Goal: Task Accomplishment & Management: Manage account settings

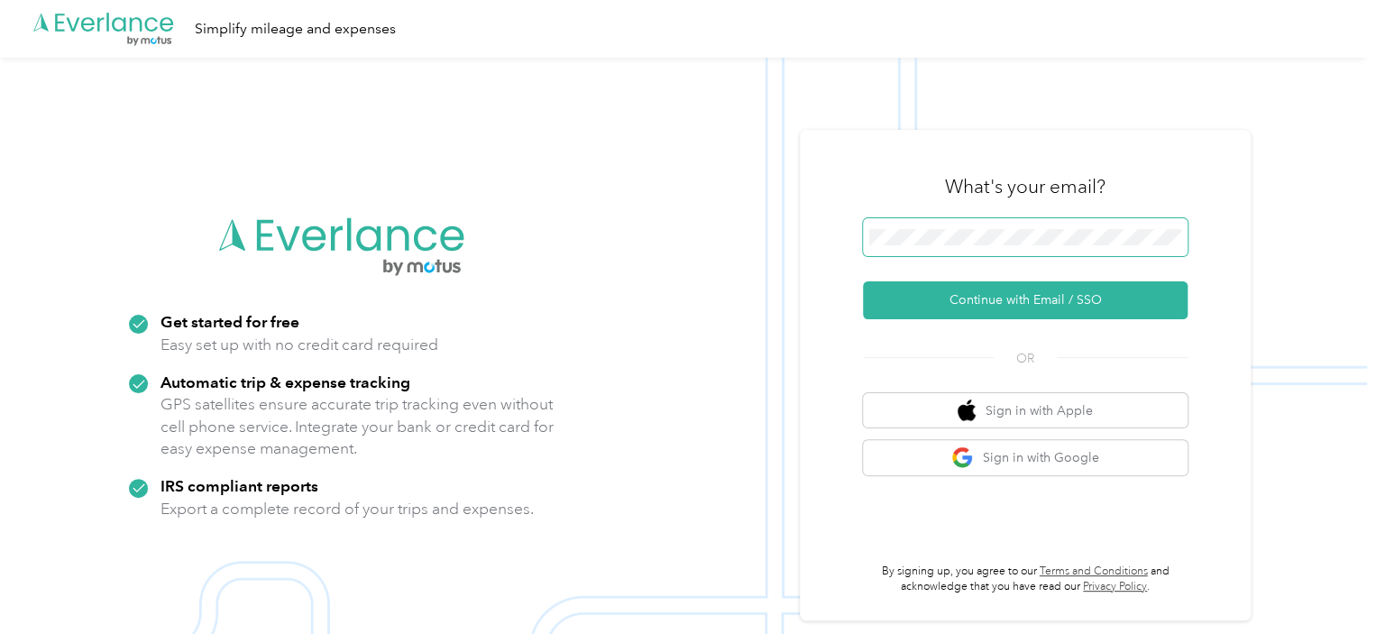
click at [977, 223] on span at bounding box center [1025, 237] width 325 height 38
click at [992, 248] on span at bounding box center [1025, 237] width 325 height 38
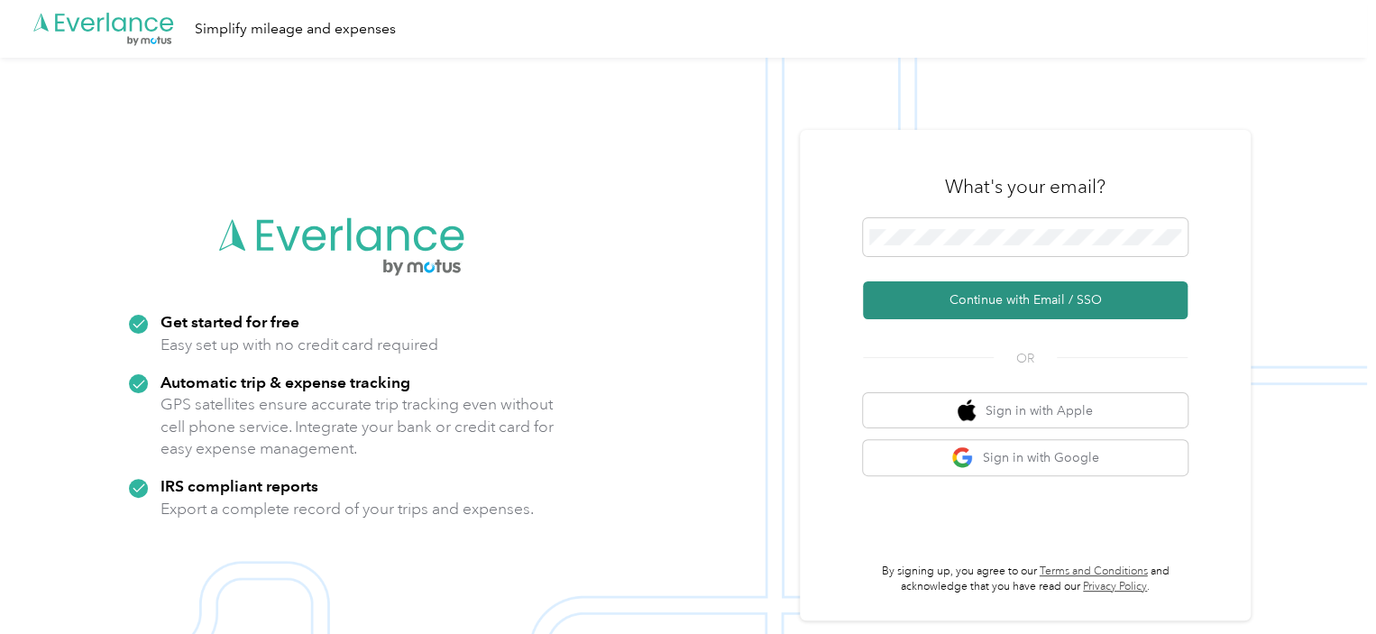
click at [1027, 294] on button "Continue with Email / SSO" at bounding box center [1025, 300] width 325 height 38
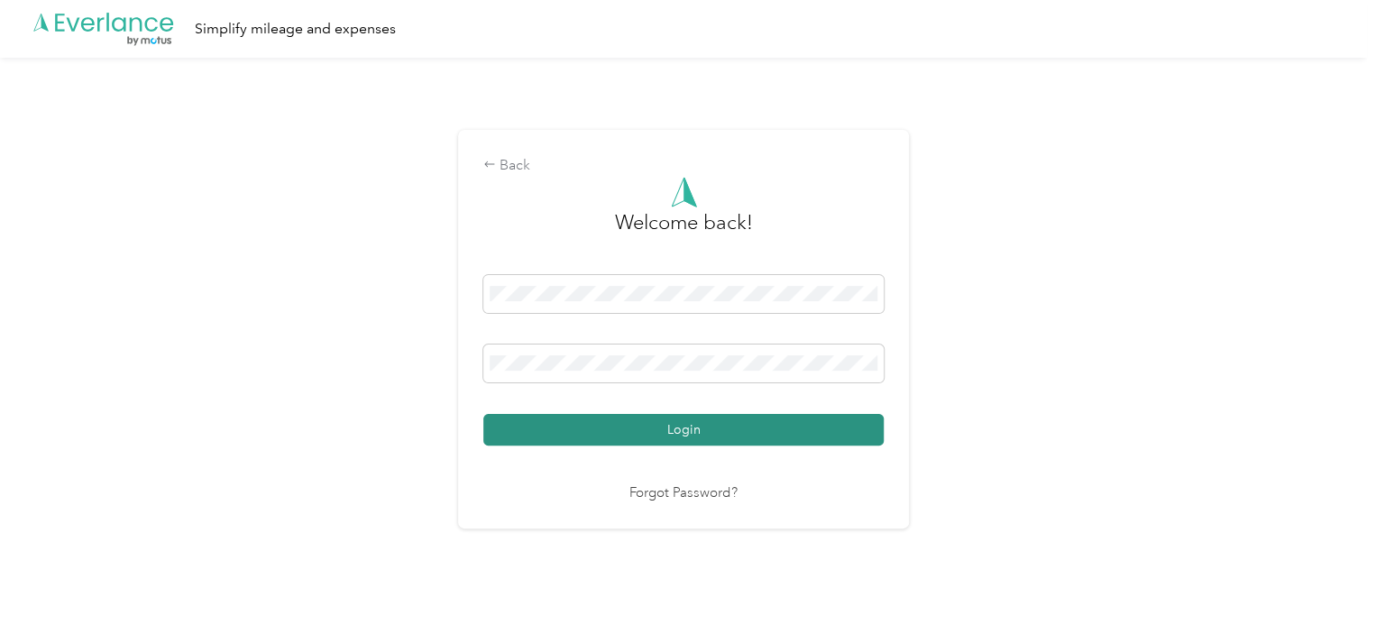
click at [703, 425] on button "Login" at bounding box center [683, 430] width 400 height 32
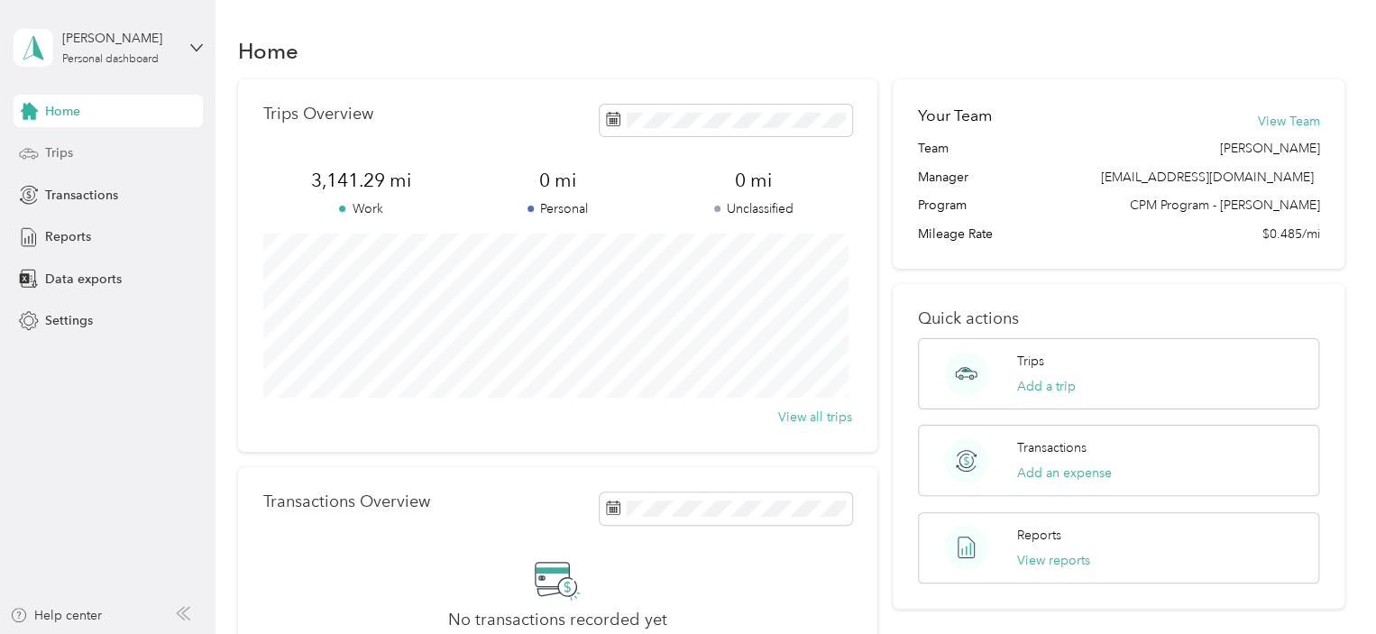
click at [65, 139] on div "Trips" at bounding box center [108, 153] width 189 height 32
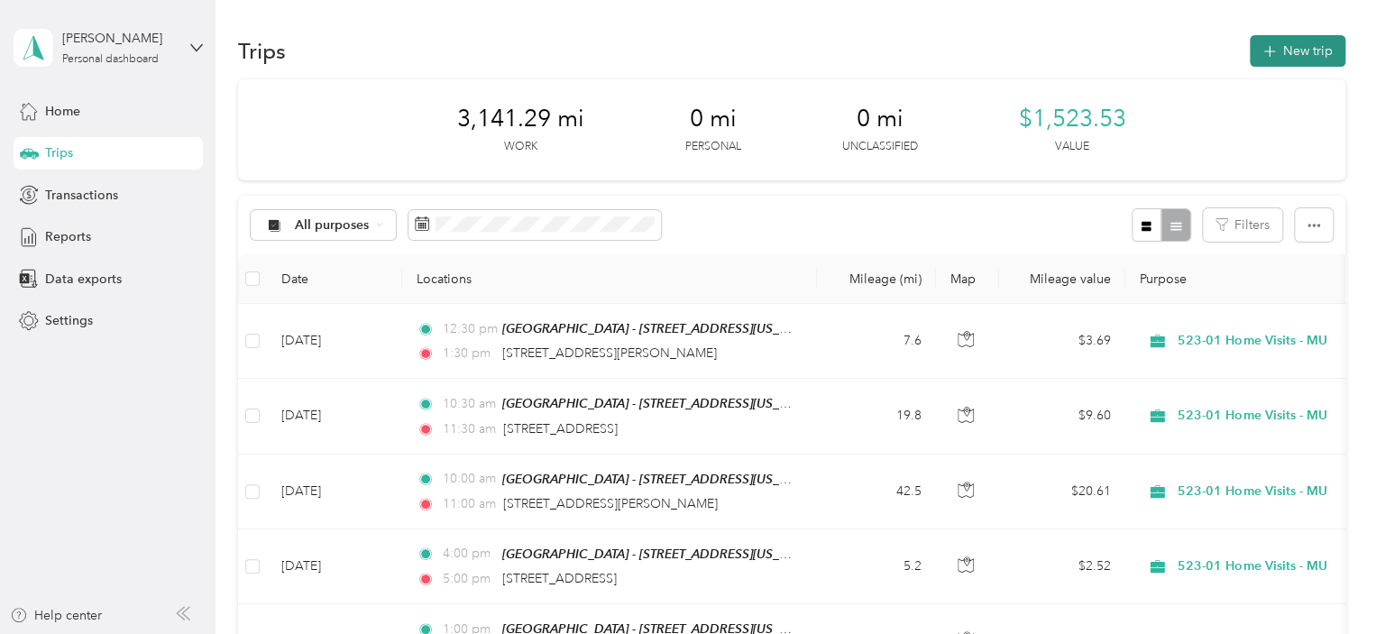
click at [1262, 55] on icon "button" at bounding box center [1268, 51] width 21 height 21
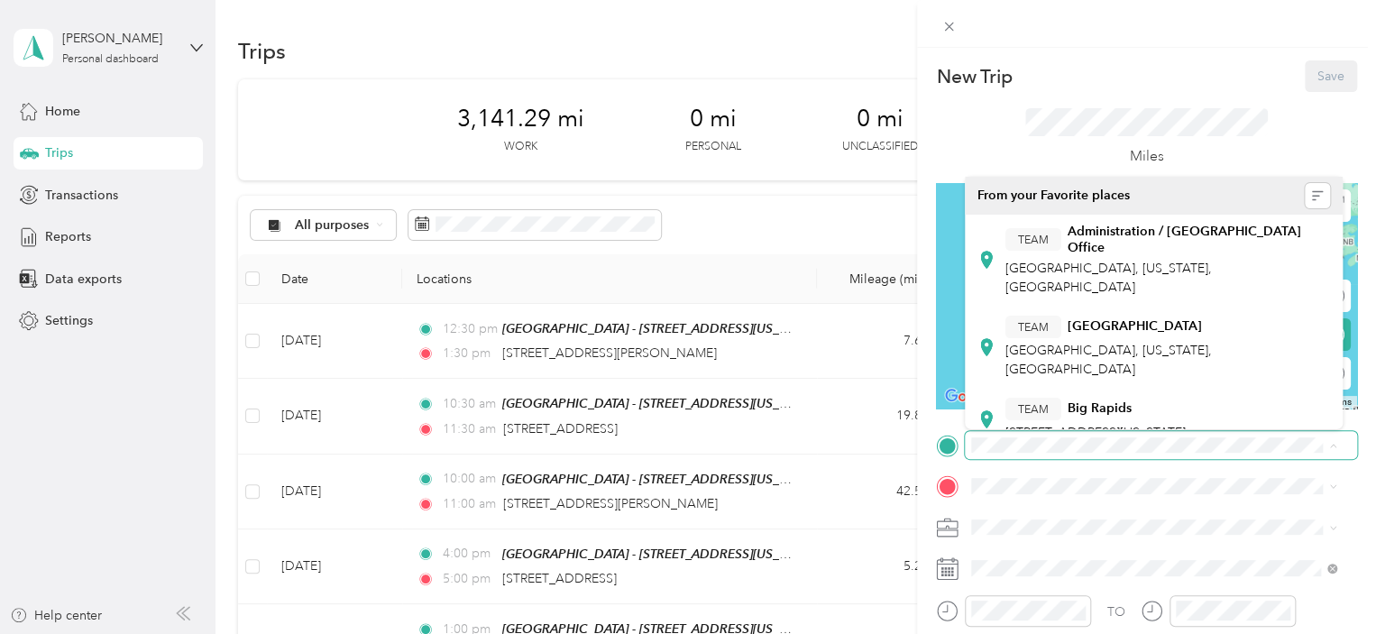
scroll to position [586, 0]
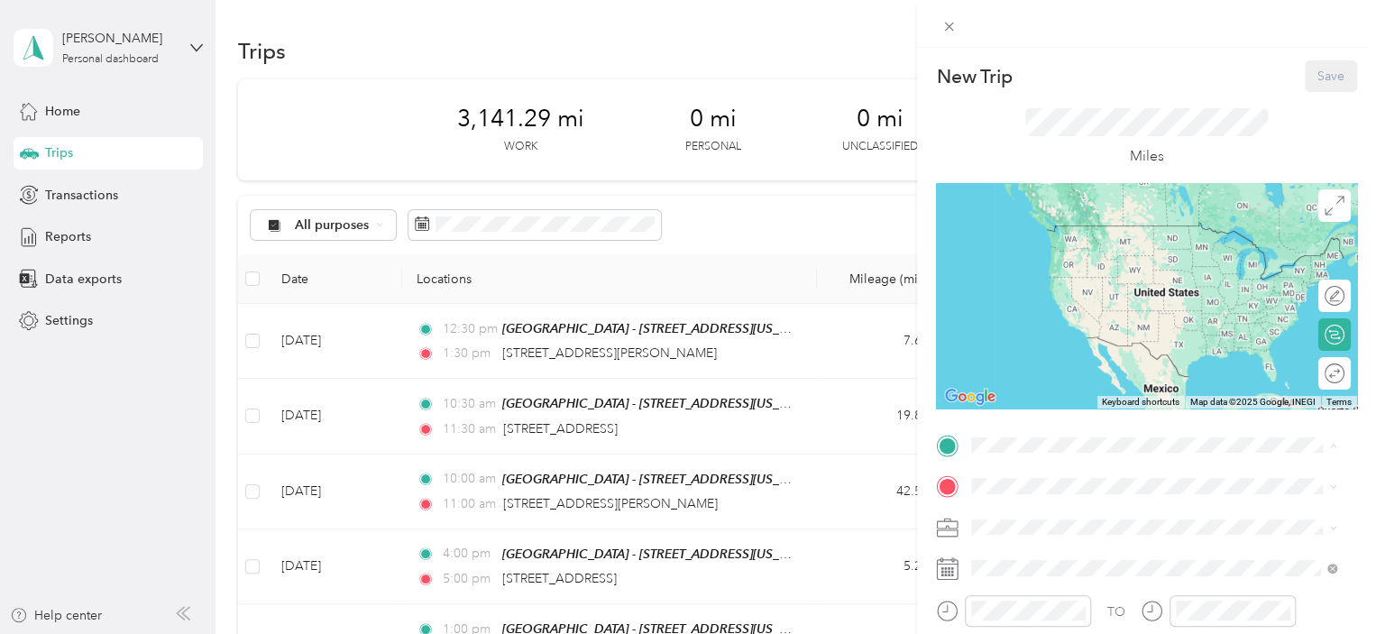
click at [1087, 378] on strong "Muskegon - 1720 Park St" at bounding box center [1164, 386] width 194 height 16
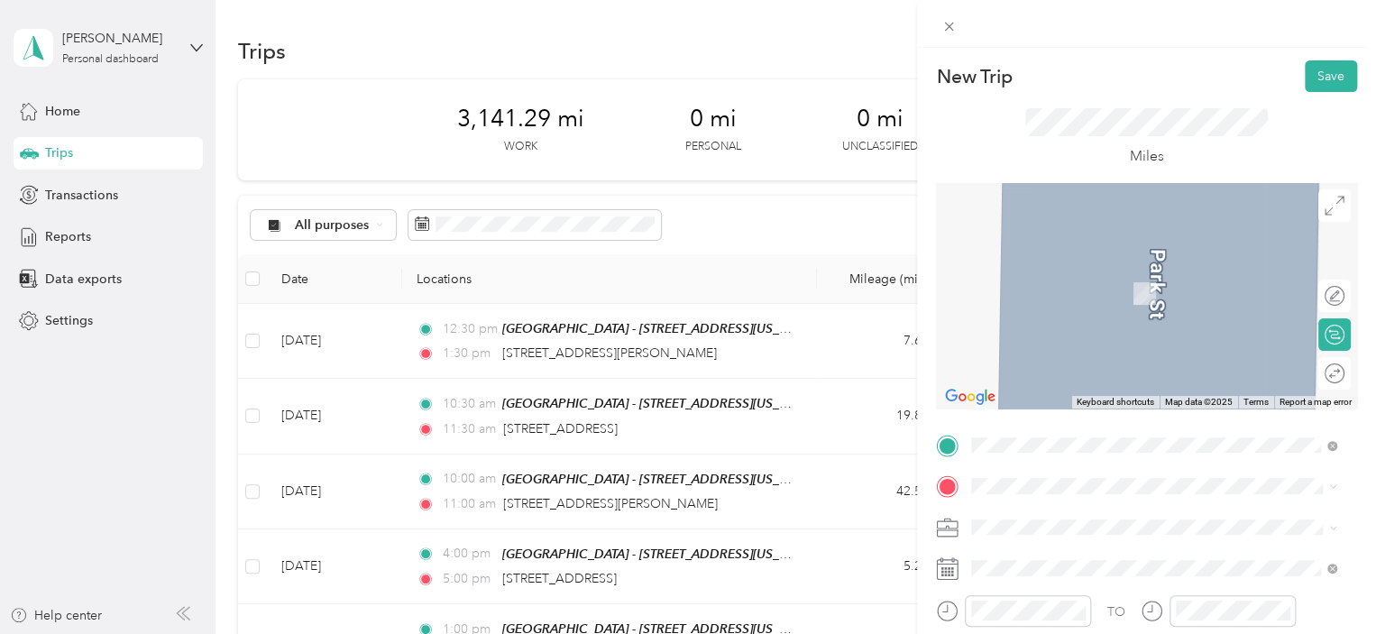
click at [1125, 273] on span "65 South Mill Iron Road Muskegon, Michigan 49442, United States" at bounding box center [1095, 265] width 180 height 16
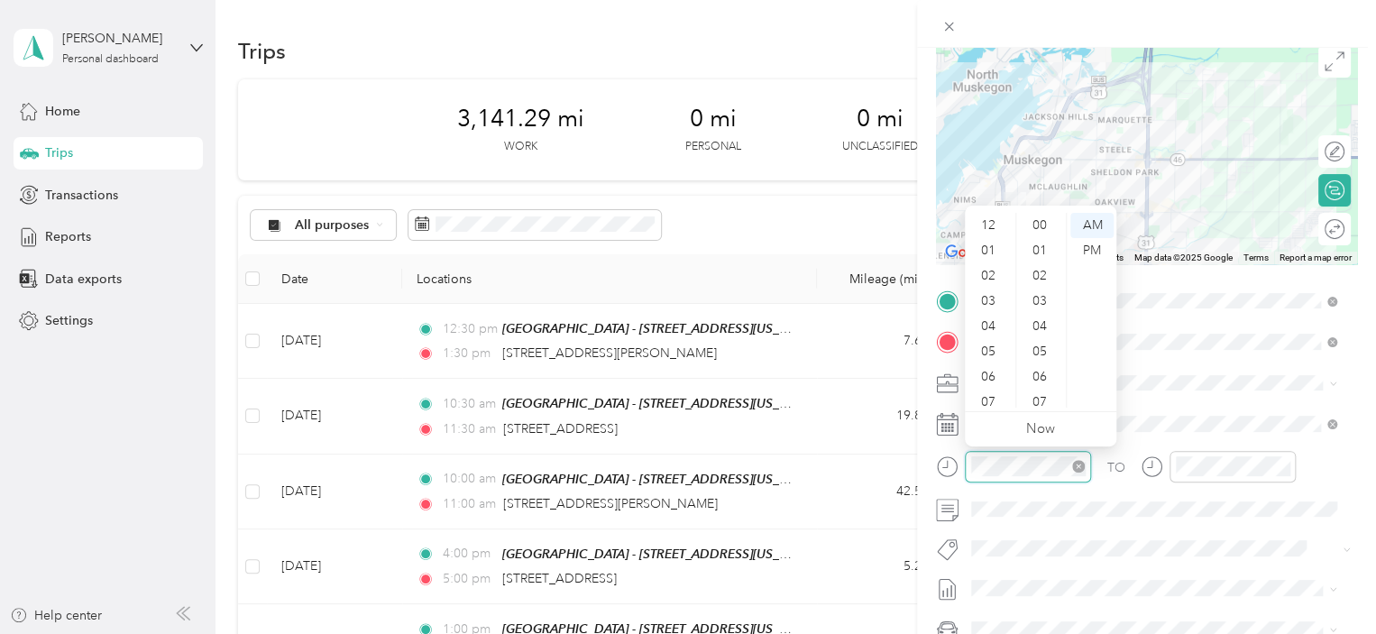
scroll to position [108, 0]
click at [996, 374] on div "10" at bounding box center [989, 369] width 43 height 25
drag, startPoint x: 1038, startPoint y: 230, endPoint x: 1057, endPoint y: 230, distance: 18.9
click at [1038, 230] on div "00" at bounding box center [1041, 225] width 43 height 25
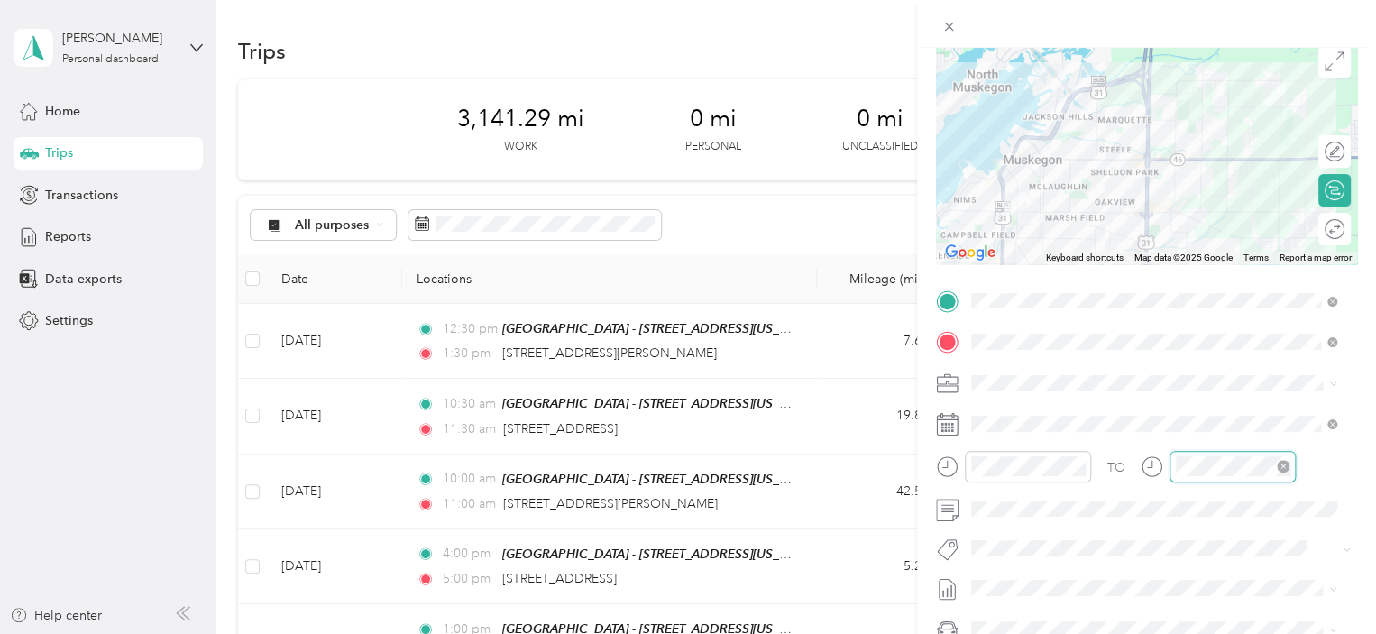
scroll to position [278, 0]
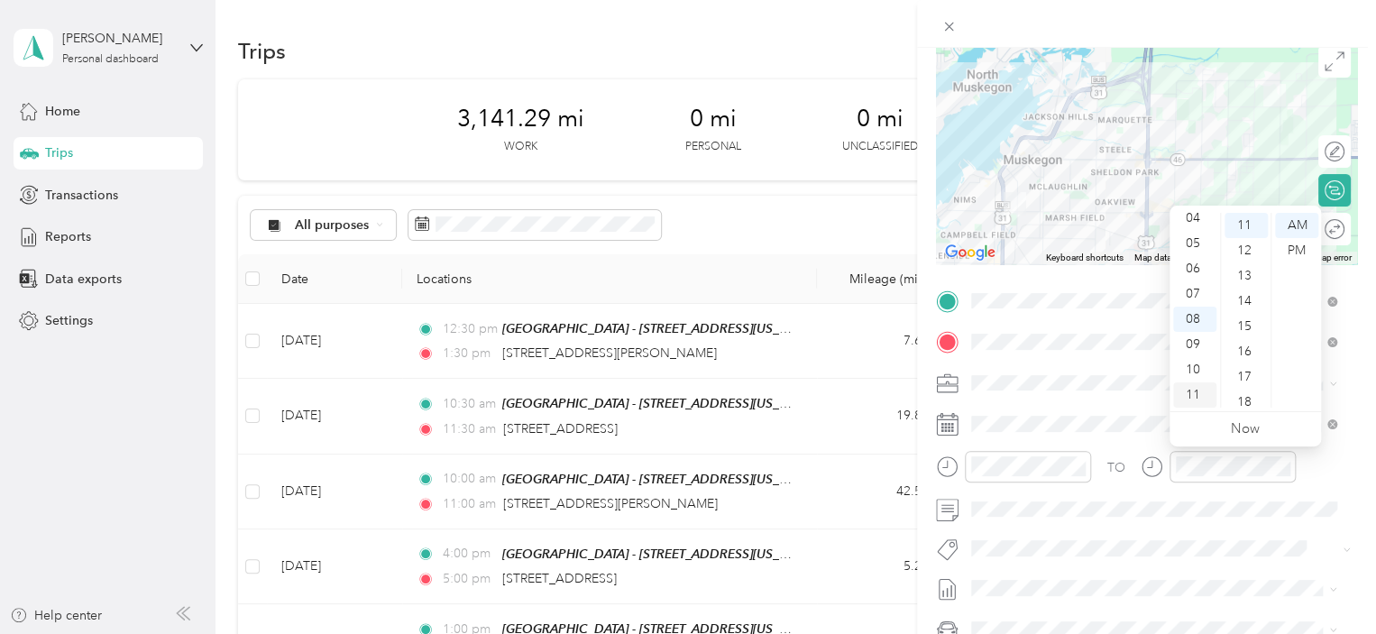
click at [1201, 395] on div "11" at bounding box center [1194, 394] width 43 height 25
click at [1242, 224] on div "00" at bounding box center [1245, 225] width 43 height 25
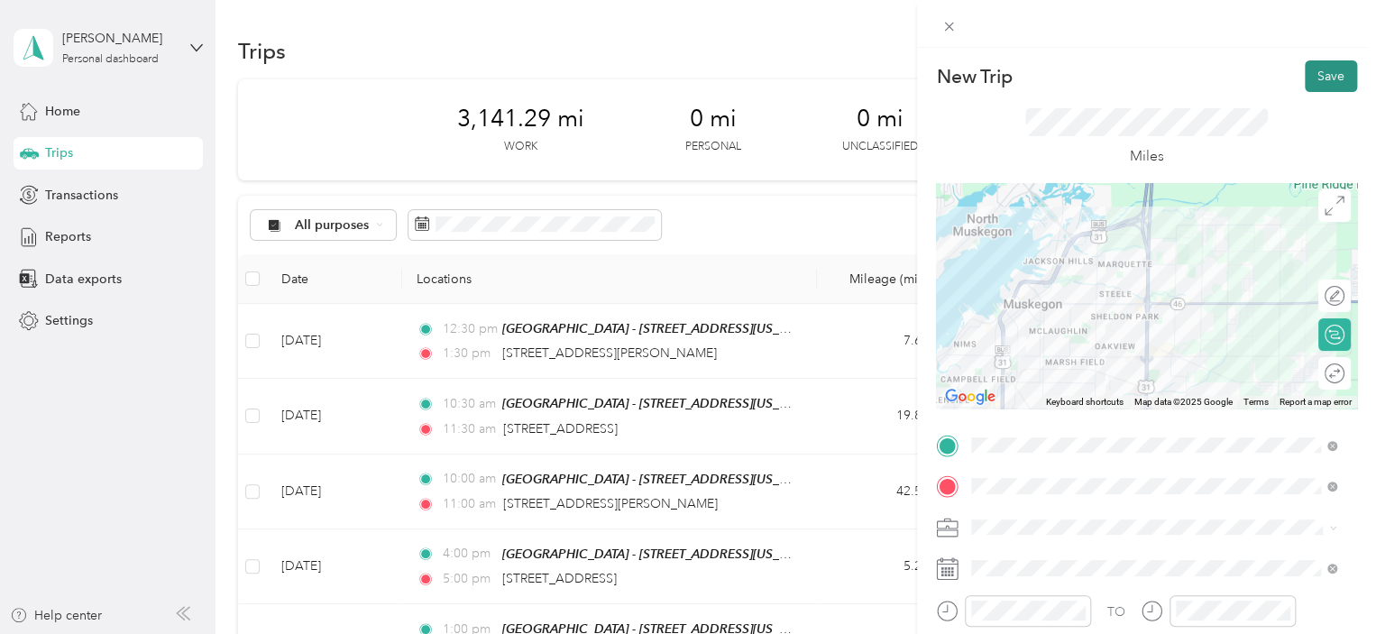
click at [1323, 75] on button "Save" at bounding box center [1330, 76] width 52 height 32
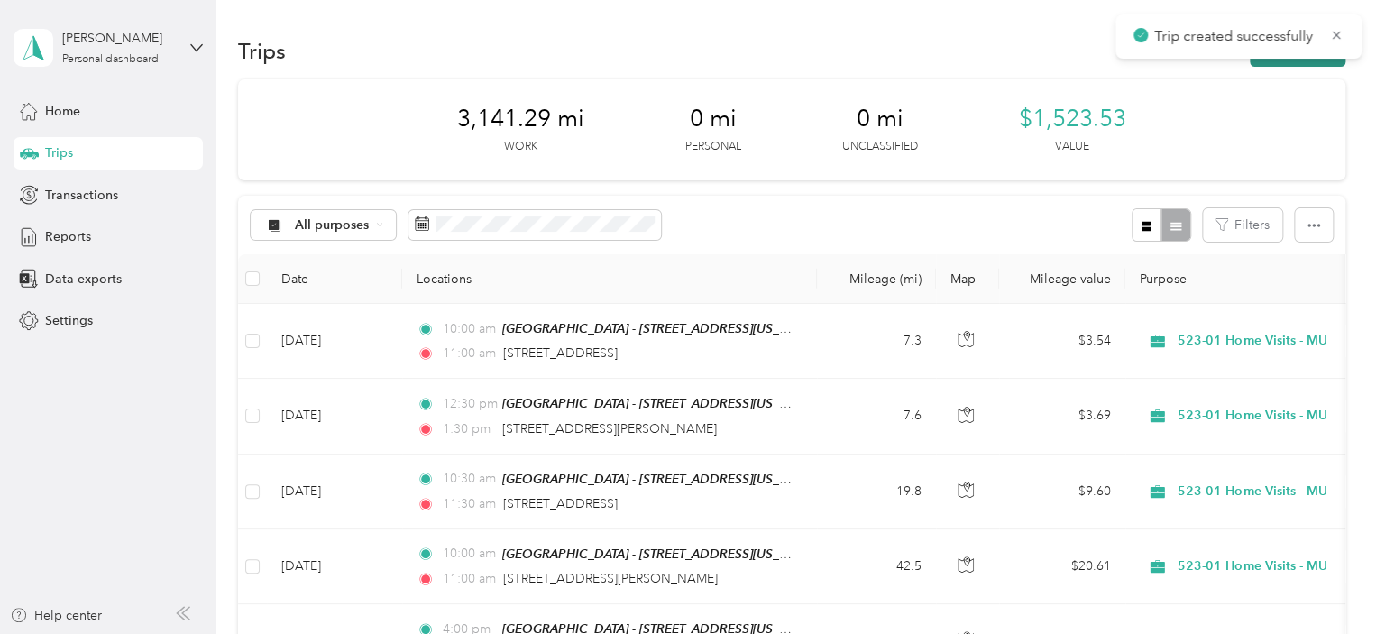
click at [1281, 59] on button "New trip" at bounding box center [1297, 51] width 96 height 32
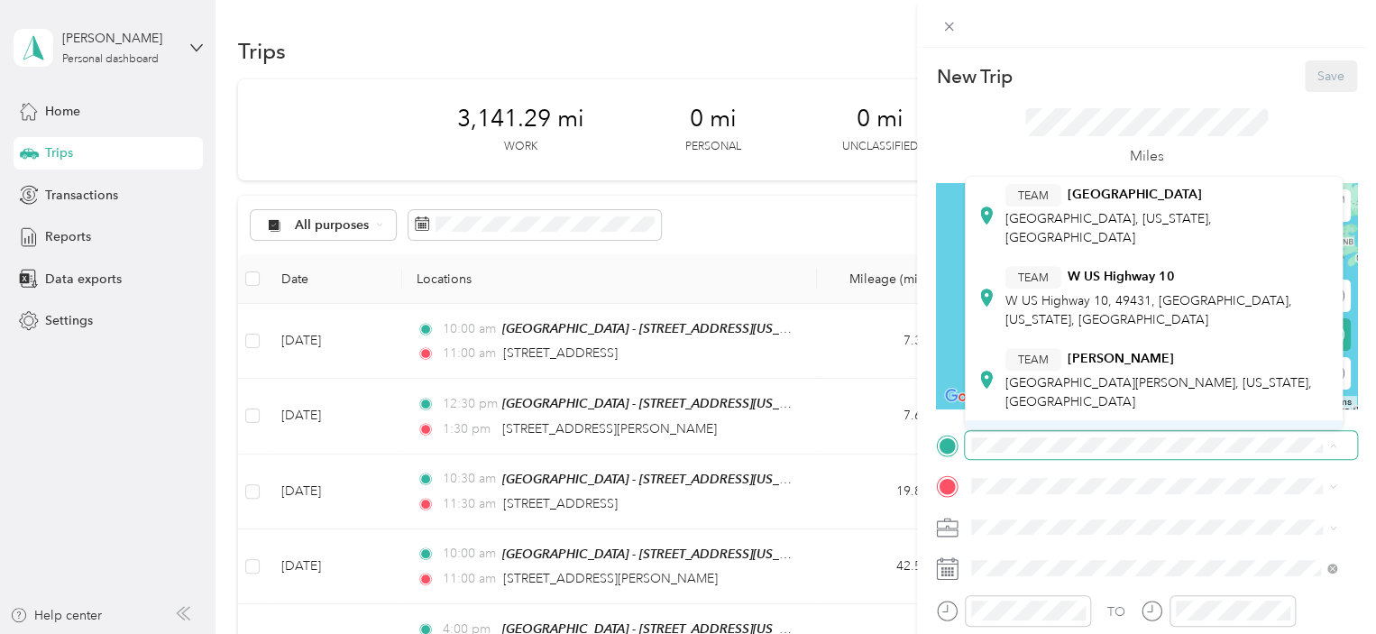
scroll to position [586, 0]
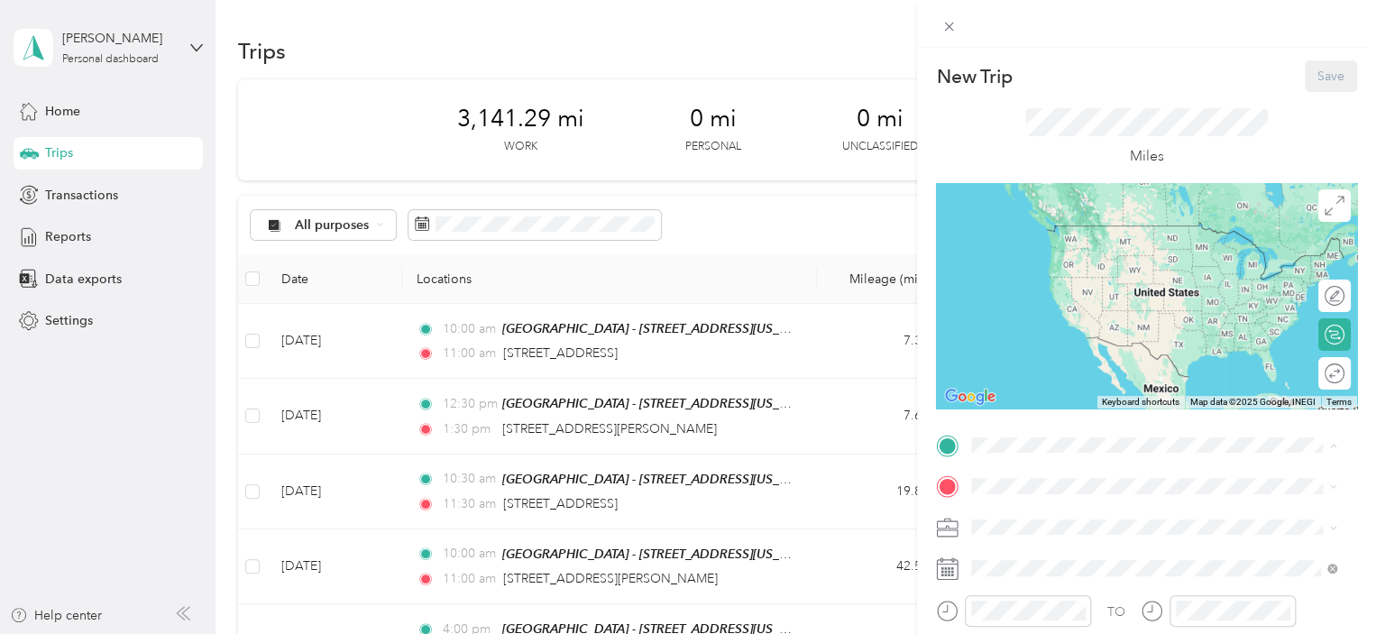
click at [1100, 402] on span "1720 Park Street, 49444, Muskegon, Michigan, United States" at bounding box center [1095, 409] width 180 height 15
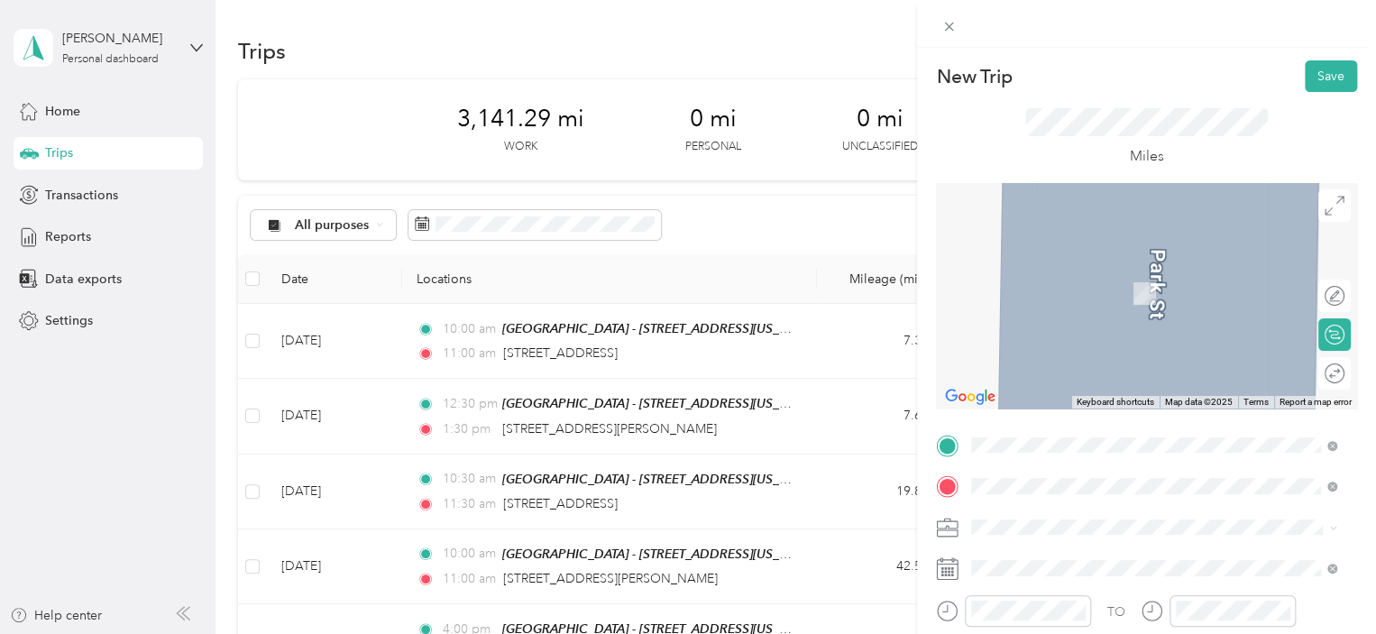
click at [1140, 275] on span "709 Ivory Avenue Muskegon Heights, Michigan 49444, United States" at bounding box center [1095, 267] width 180 height 16
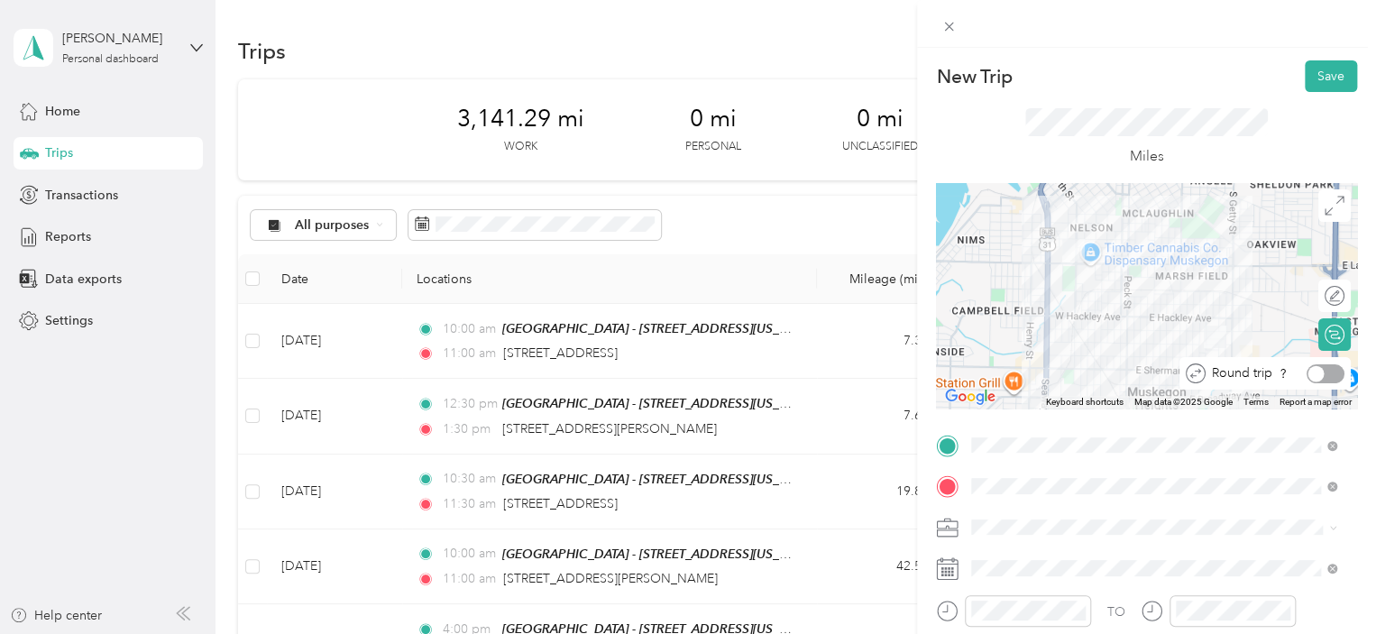
click at [1316, 374] on div at bounding box center [1325, 373] width 38 height 19
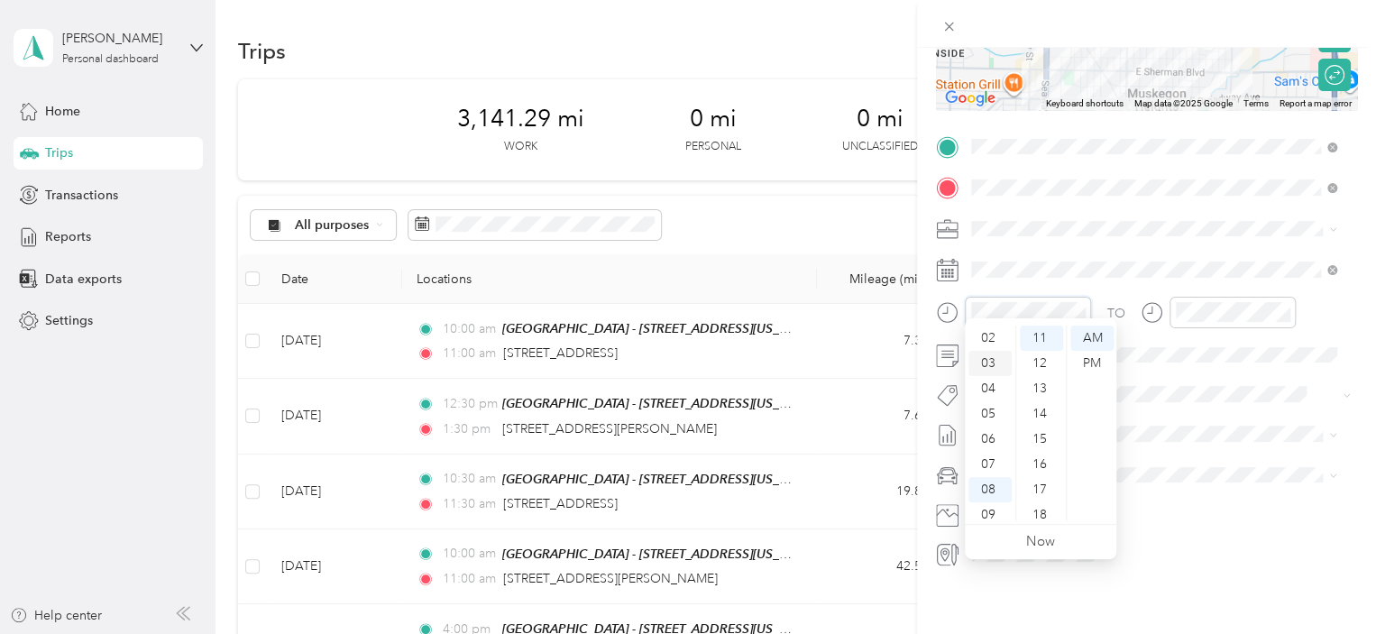
scroll to position [0, 0]
click at [993, 331] on div "12" at bounding box center [989, 337] width 43 height 25
click at [1031, 330] on div "00" at bounding box center [1041, 337] width 43 height 25
click at [1098, 365] on div "PM" at bounding box center [1091, 363] width 43 height 25
click at [1204, 297] on div at bounding box center [1232, 313] width 126 height 32
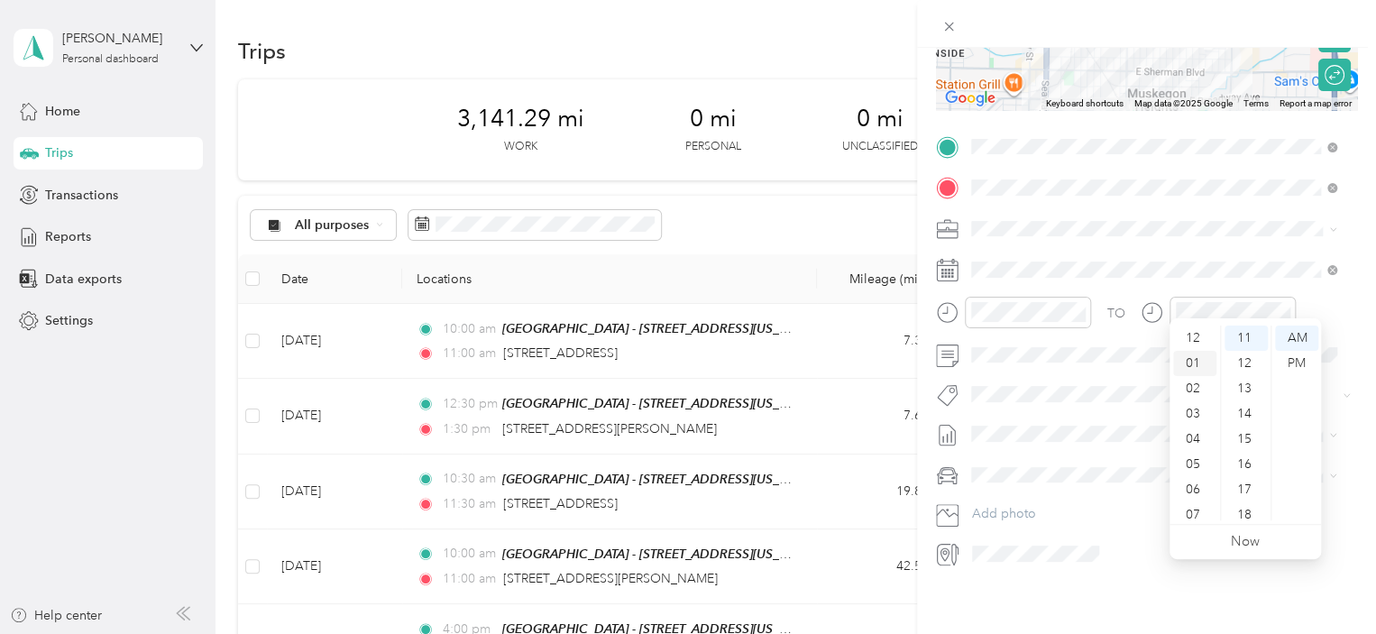
drag, startPoint x: 1198, startPoint y: 363, endPoint x: 1233, endPoint y: 370, distance: 35.7
click at [1198, 362] on div "01" at bounding box center [1194, 363] width 43 height 25
click at [1245, 336] on div "00" at bounding box center [1245, 337] width 43 height 25
click at [1294, 361] on div "PM" at bounding box center [1296, 363] width 43 height 25
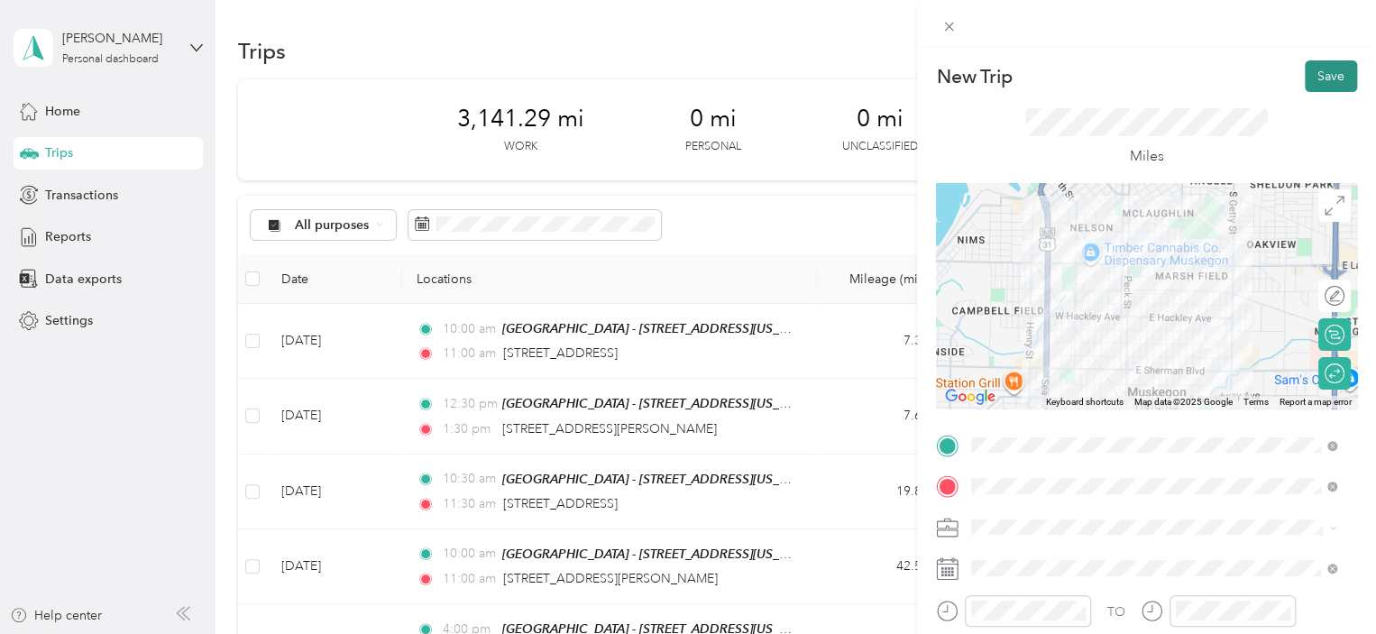
click at [1335, 78] on button "Save" at bounding box center [1330, 76] width 52 height 32
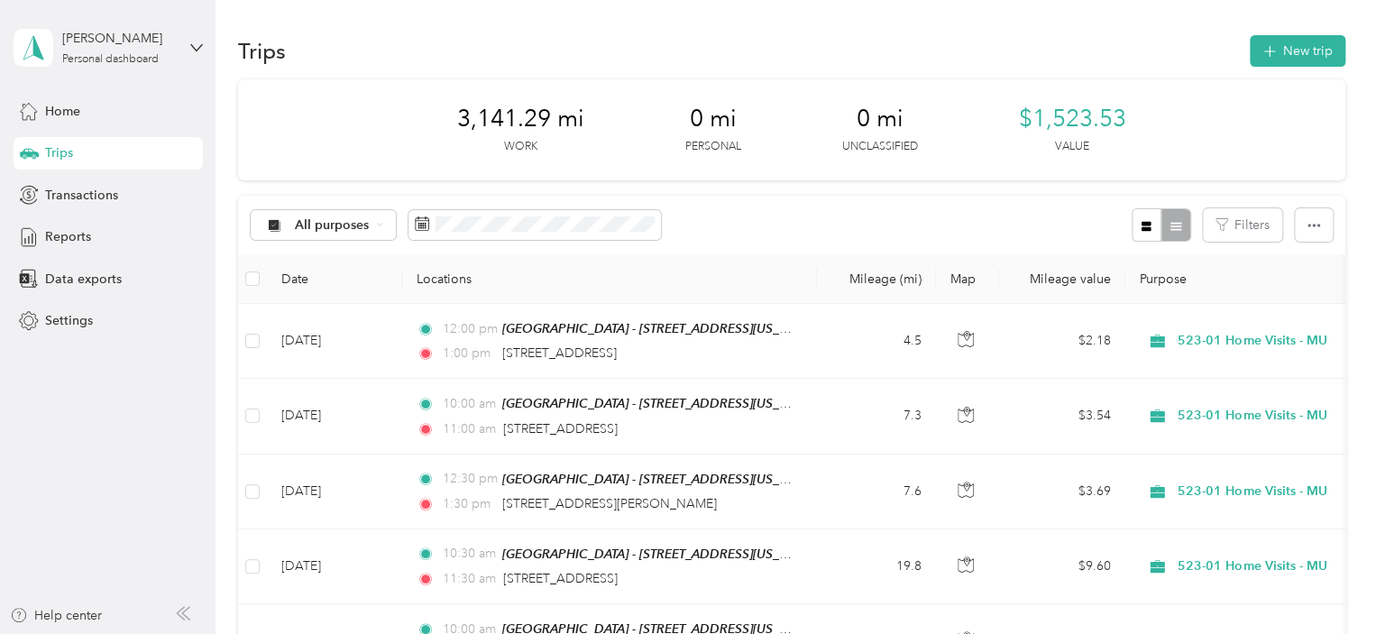
click at [1157, 200] on div "All purposes Filters" at bounding box center [791, 225] width 1107 height 59
